Goal: Information Seeking & Learning: Learn about a topic

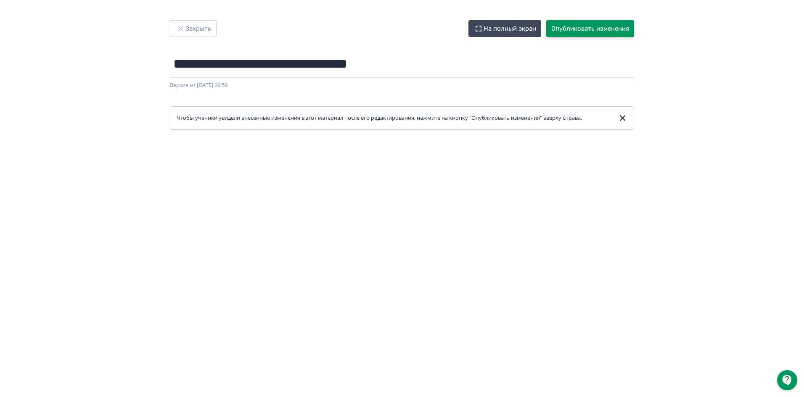
click at [601, 28] on button "Опубликовать изменения" at bounding box center [590, 28] width 88 height 17
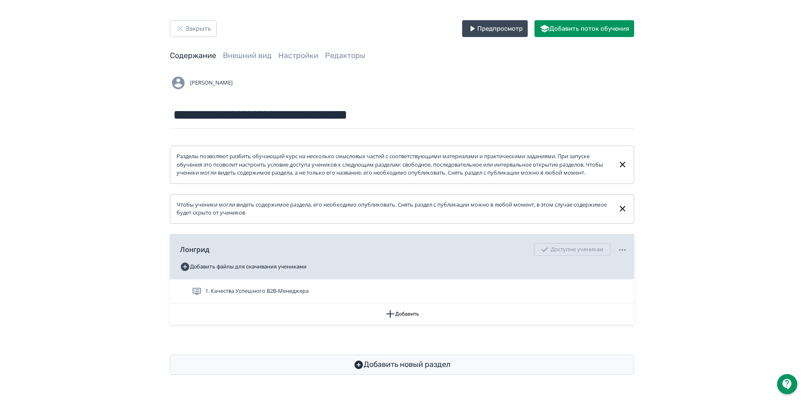
click at [713, 156] on div "**********" at bounding box center [402, 197] width 804 height 395
click at [511, 28] on button "Предпросмотр" at bounding box center [495, 28] width 66 height 17
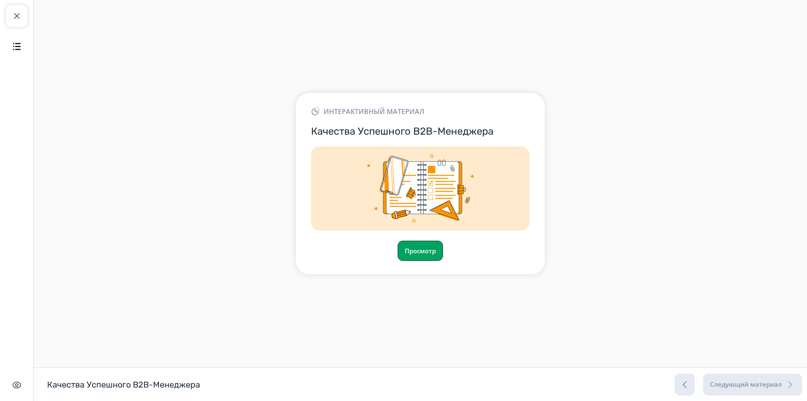
click at [431, 253] on button "Просмотр" at bounding box center [420, 251] width 45 height 20
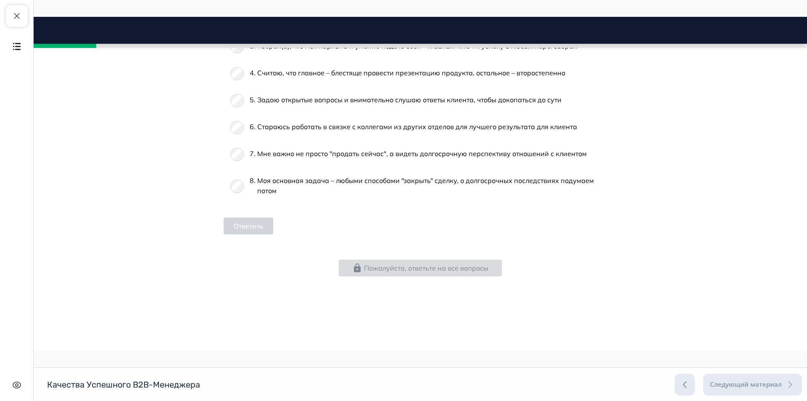
scroll to position [463, 0]
click at [252, 226] on button "Ответить" at bounding box center [249, 225] width 50 height 17
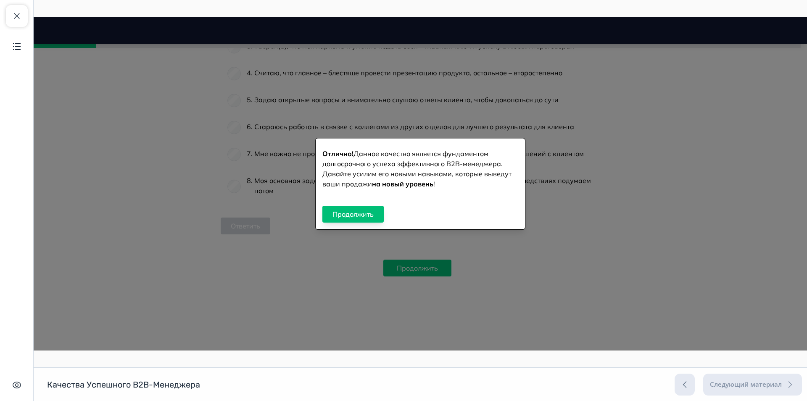
click at [368, 213] on button "Продолжить" at bounding box center [353, 214] width 61 height 17
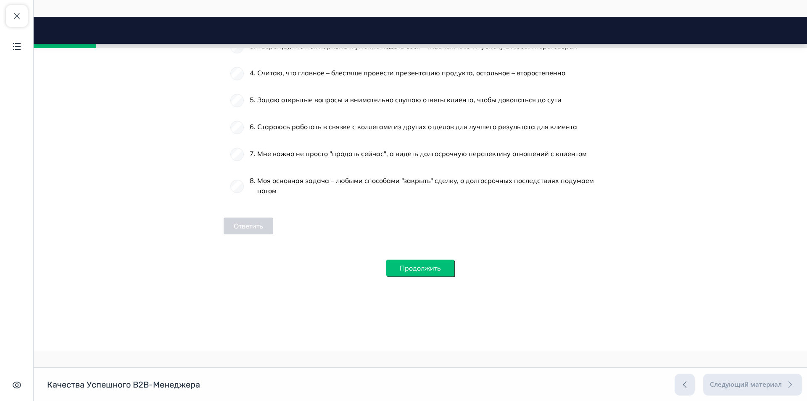
click at [424, 269] on button "Продолжить" at bounding box center [420, 267] width 68 height 17
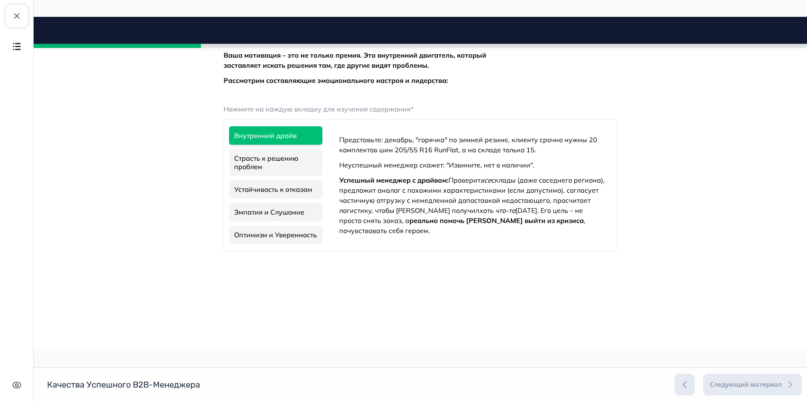
scroll to position [811, 0]
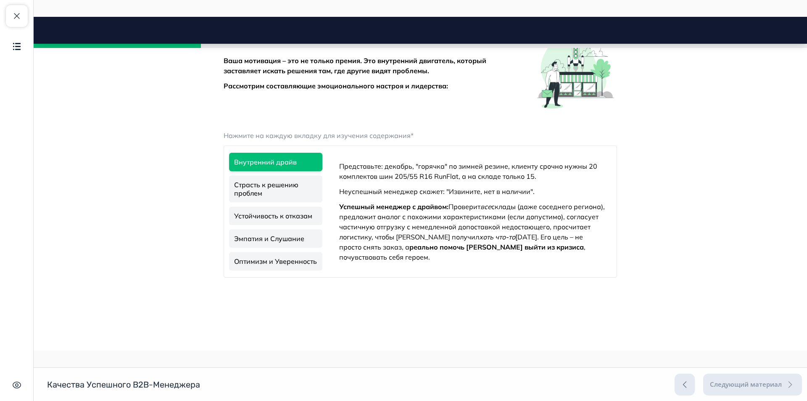
click at [284, 202] on link "Страсть к решению проблем" at bounding box center [275, 188] width 93 height 27
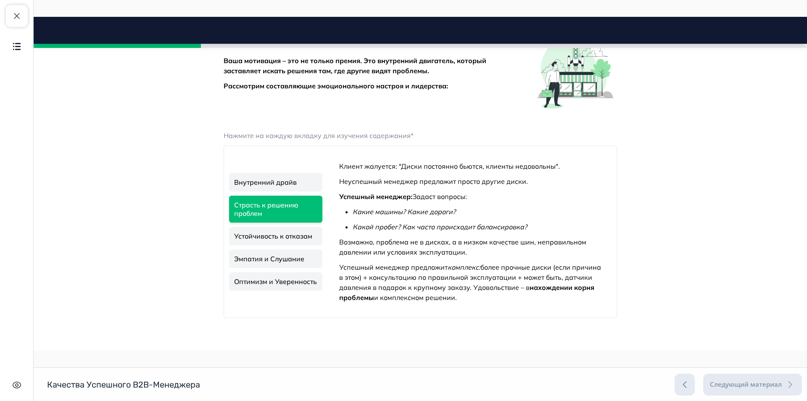
click at [258, 245] on link "Устойчивость к отказам" at bounding box center [275, 236] width 93 height 19
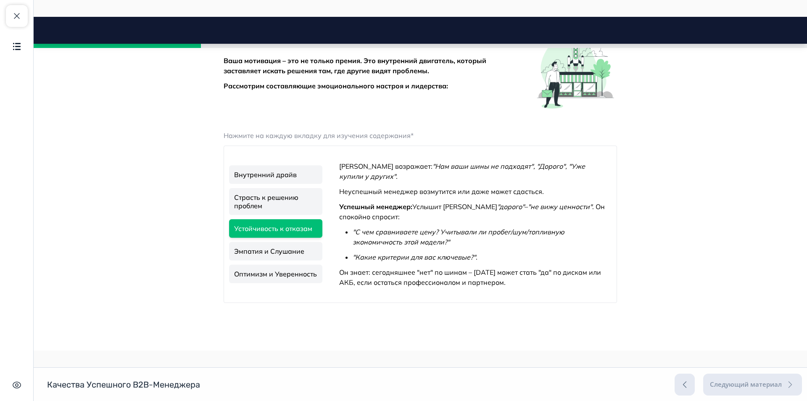
click at [272, 260] on link "Эмпатия и Слушание" at bounding box center [275, 251] width 93 height 19
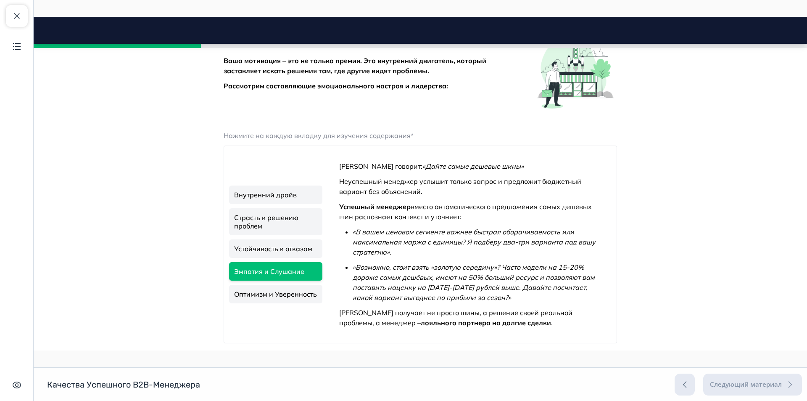
scroll to position [853, 0]
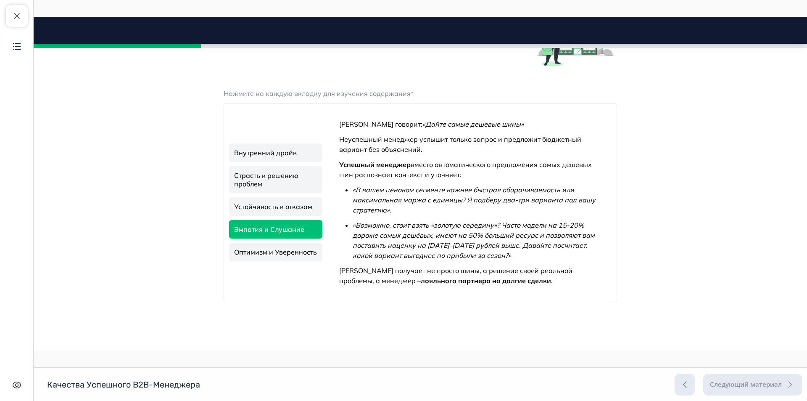
click at [249, 261] on link "Оптимизм и Уверенность" at bounding box center [275, 252] width 93 height 19
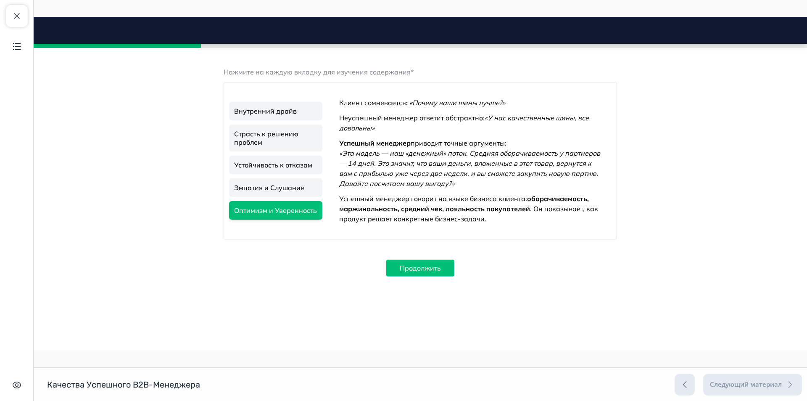
scroll to position [904, 0]
click at [424, 270] on button "Продолжить" at bounding box center [420, 267] width 68 height 17
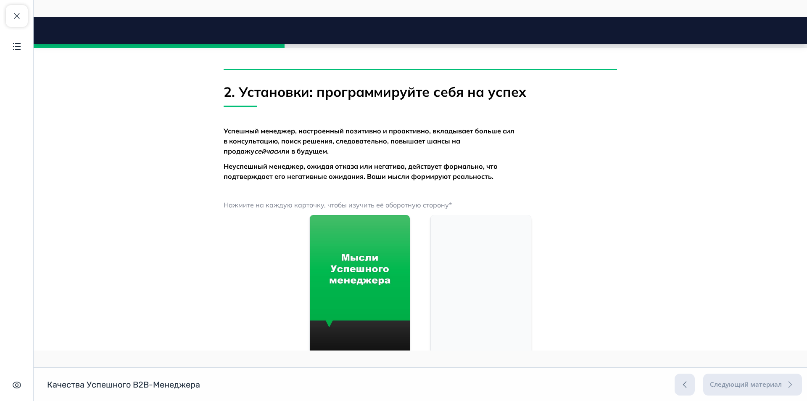
scroll to position [1162, 0]
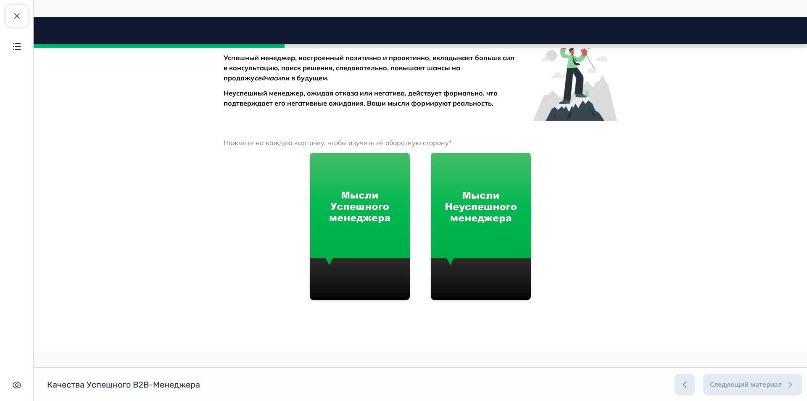
click at [339, 254] on img at bounding box center [360, 226] width 100 height 147
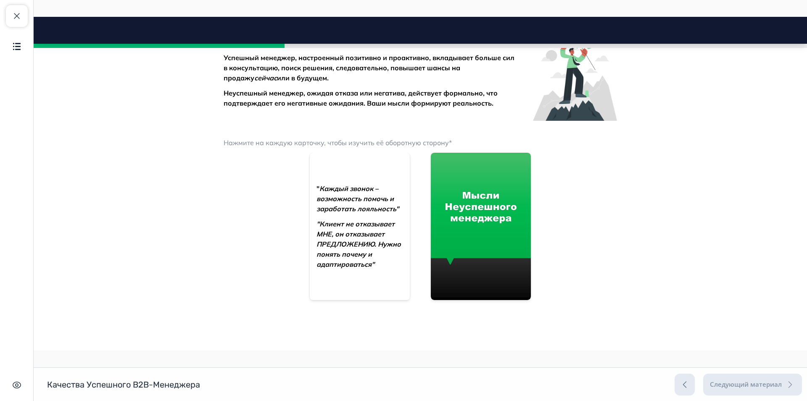
click at [368, 268] on span ""Клиент не отказывает МНЕ, он отказывает ПРЕДЛОЖЕНИЮ. Нужно понять почему и ада…" at bounding box center [359, 244] width 85 height 49
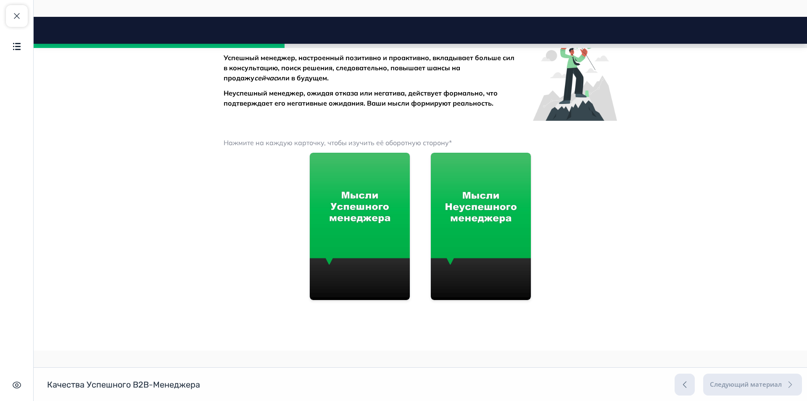
click at [500, 248] on img at bounding box center [481, 226] width 100 height 147
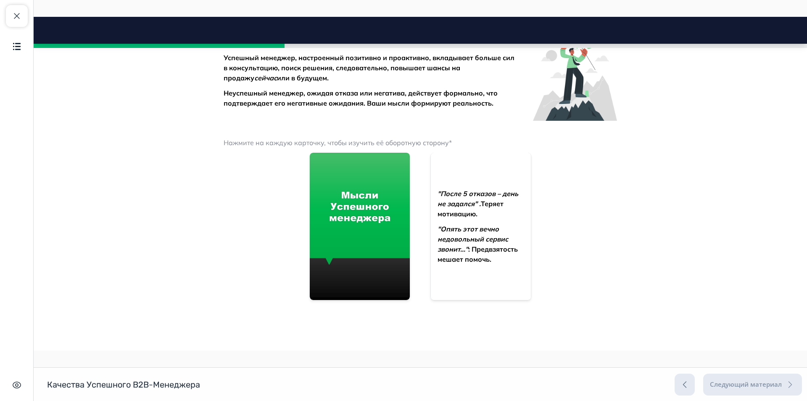
click at [495, 276] on div ""После 5 отказов – день не задался" . Теряет мотивацию. "Опять этот вечно недов…" at bounding box center [481, 226] width 100 height 99
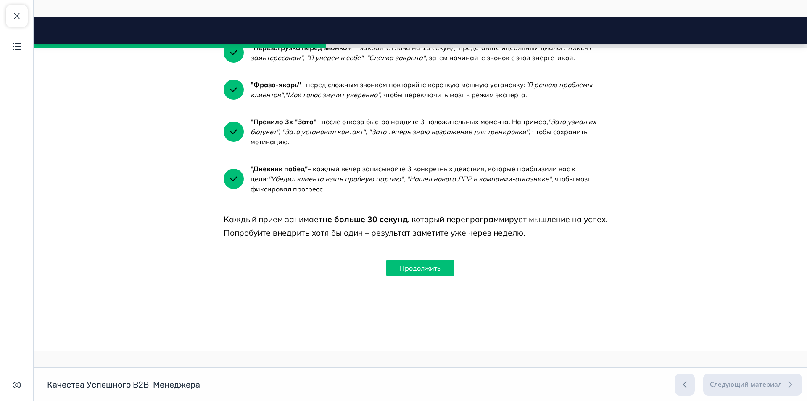
scroll to position [1443, 0]
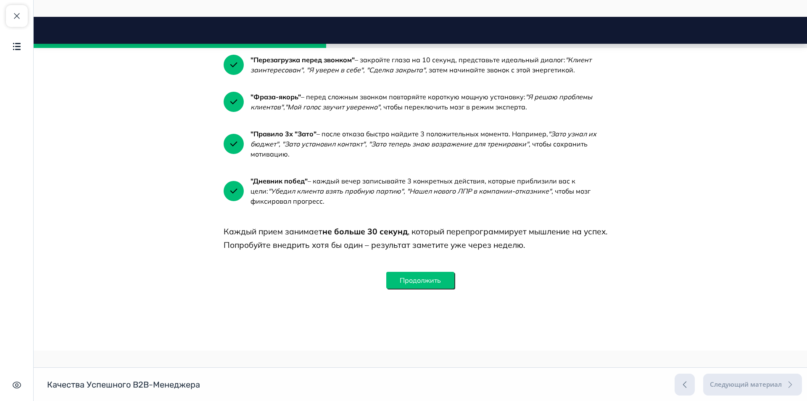
click at [436, 288] on button "Продолжить" at bounding box center [420, 280] width 68 height 17
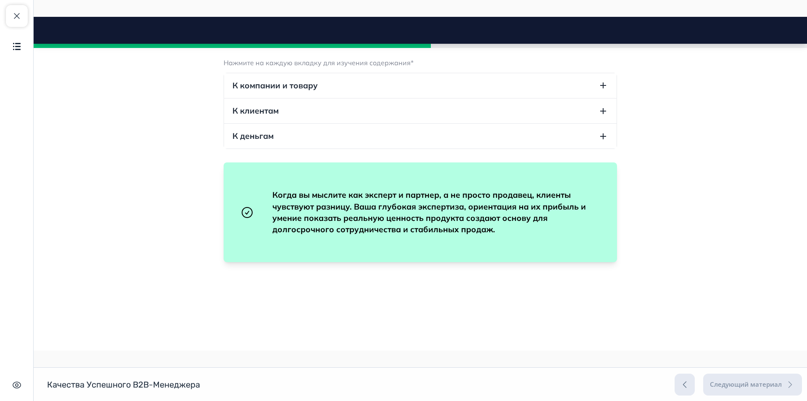
scroll to position [1827, 0]
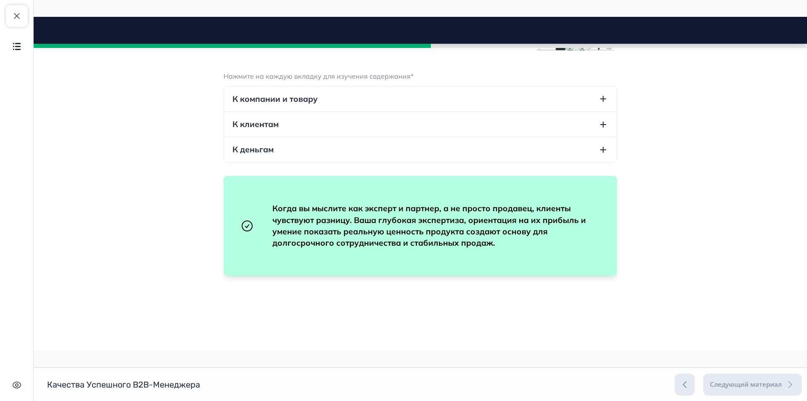
click at [598, 104] on icon "button" at bounding box center [603, 99] width 10 height 10
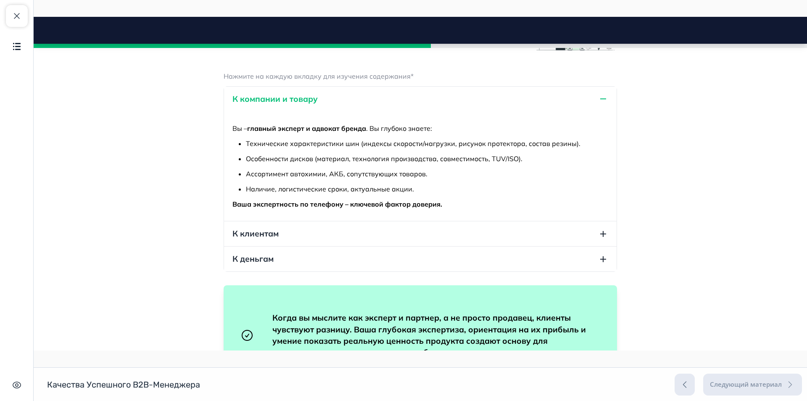
click at [598, 239] on icon "button" at bounding box center [603, 234] width 10 height 10
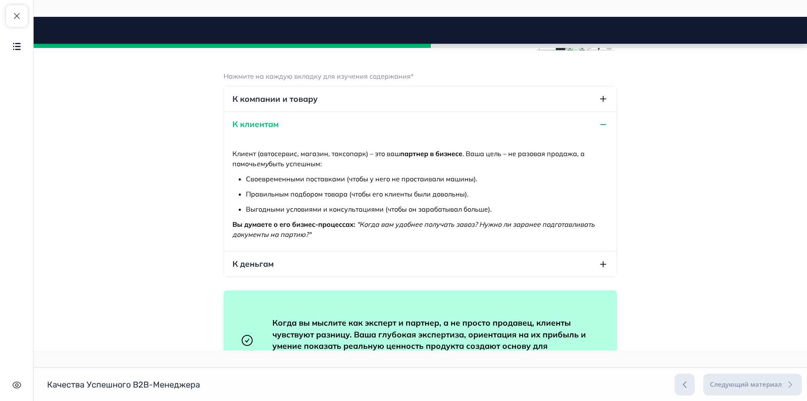
click at [601, 269] on icon "button" at bounding box center [603, 264] width 10 height 10
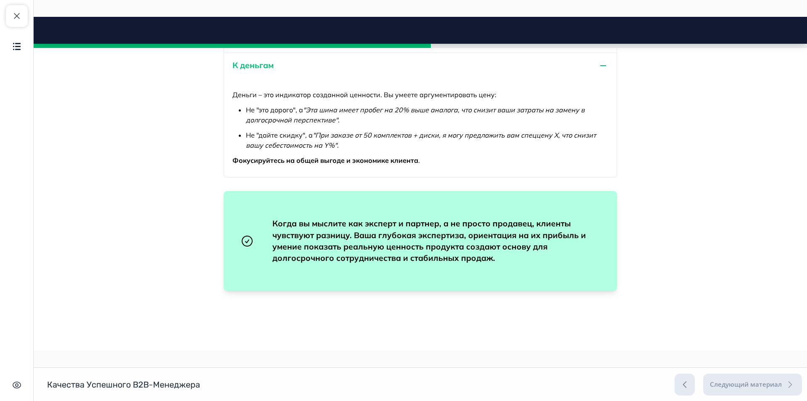
scroll to position [1953, 0]
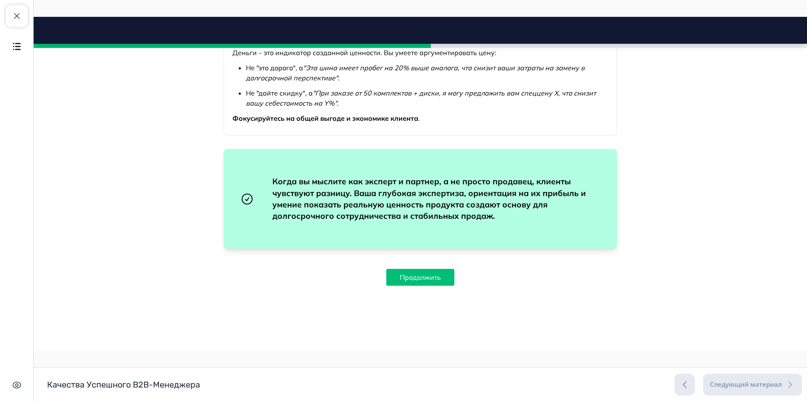
click at [599, 29] on icon "button" at bounding box center [603, 24] width 10 height 10
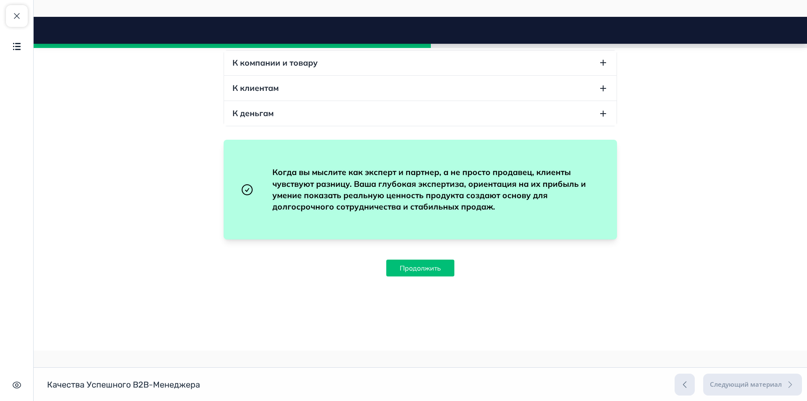
scroll to position [1894, 0]
click at [426, 266] on button "Продолжить" at bounding box center [420, 267] width 68 height 17
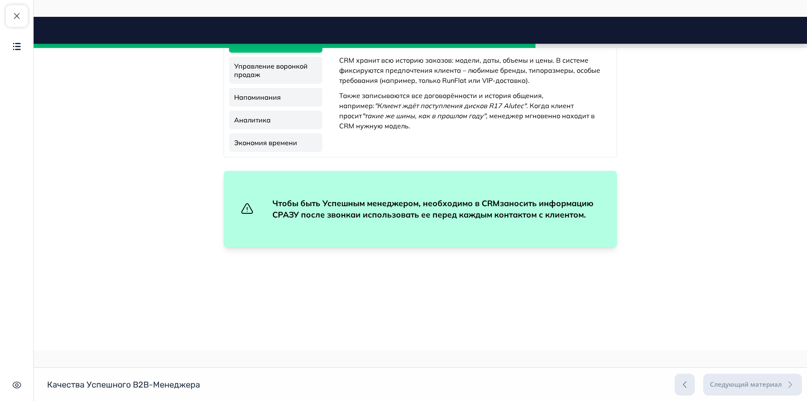
scroll to position [2199, 0]
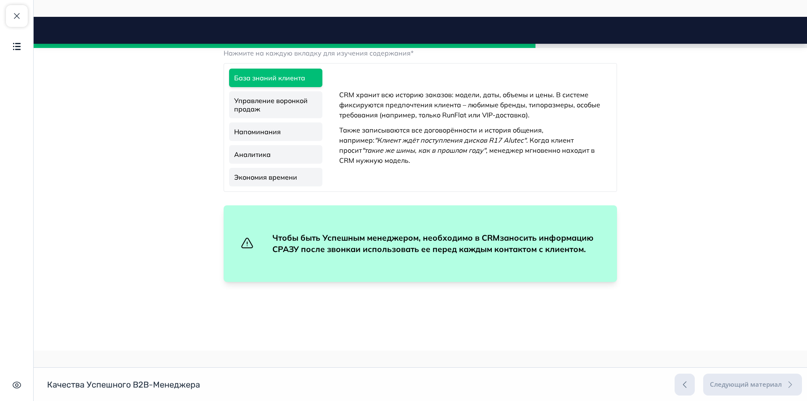
click at [294, 118] on link "Управление воронкой продаж" at bounding box center [275, 104] width 93 height 27
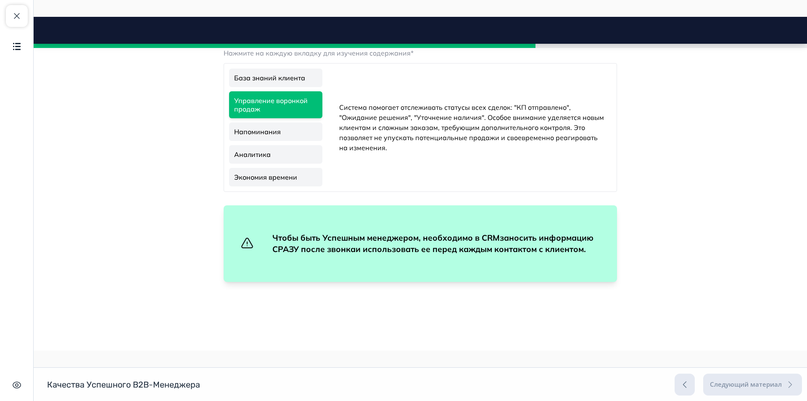
click at [260, 141] on link "Напоминания" at bounding box center [275, 131] width 93 height 19
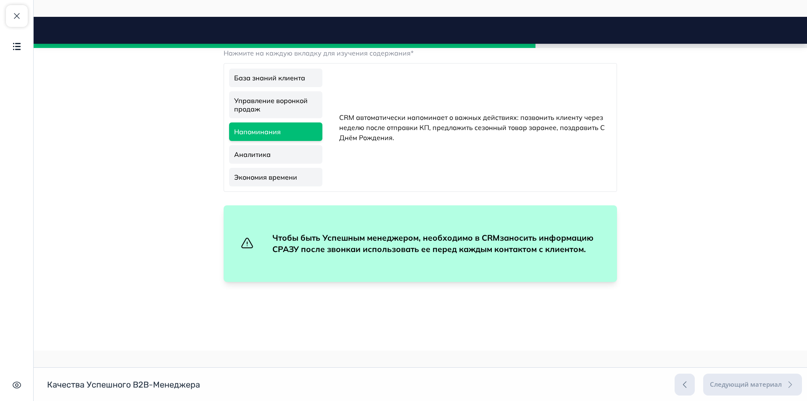
click at [285, 164] on link "Аналитика" at bounding box center [275, 154] width 93 height 19
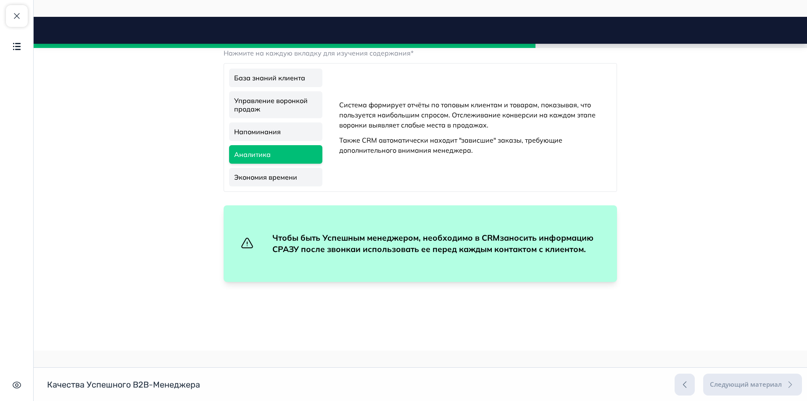
click at [283, 186] on link "Экономия времени" at bounding box center [275, 177] width 93 height 19
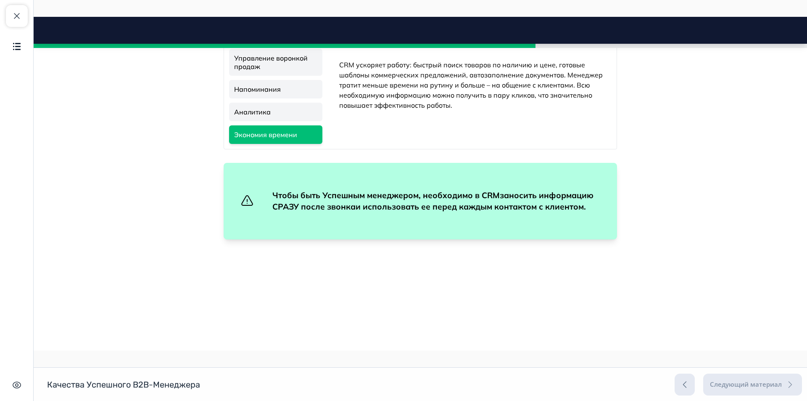
scroll to position [2326, 0]
click at [428, 268] on button "Продолжить" at bounding box center [420, 267] width 68 height 17
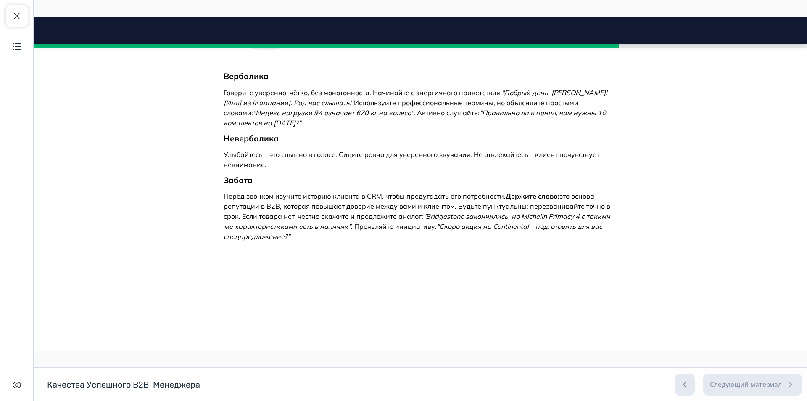
scroll to position [2616, 0]
